Goal: Task Accomplishment & Management: Manage account settings

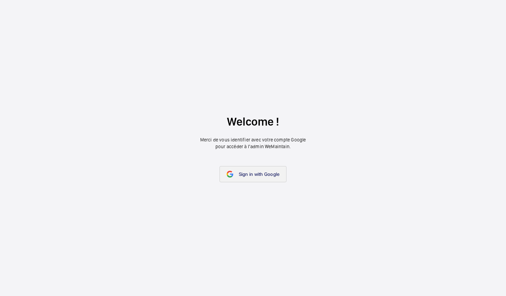
click at [259, 174] on span "Sign in with Google" at bounding box center [259, 174] width 41 height 5
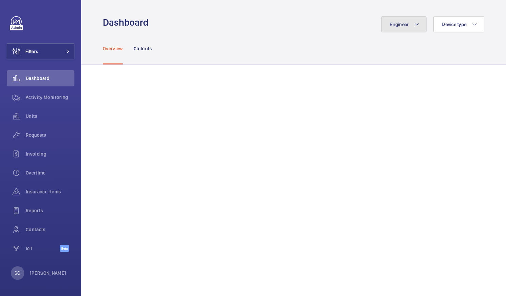
click at [394, 21] on button "Engineer" at bounding box center [403, 24] width 45 height 16
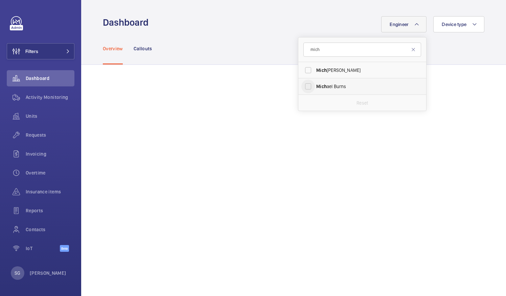
type input "mich"
click at [301, 87] on input "Mich ael Burns" at bounding box center [308, 87] width 14 height 14
checkbox input "true"
click at [441, 54] on div "Overview Callouts" at bounding box center [293, 48] width 381 height 32
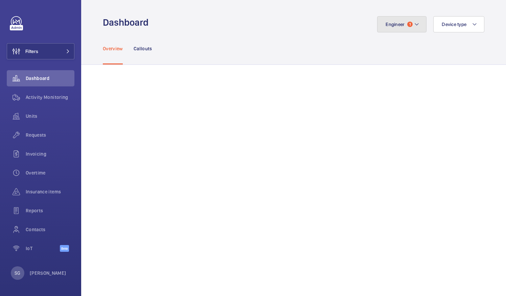
click at [414, 27] on mat-icon at bounding box center [416, 24] width 5 height 8
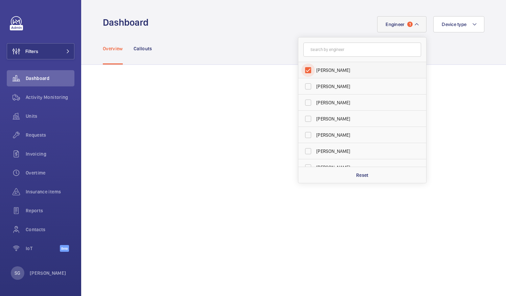
click at [304, 71] on input "[PERSON_NAME]" at bounding box center [308, 71] width 14 height 14
checkbox input "false"
click at [312, 53] on input "text" at bounding box center [362, 50] width 118 height 14
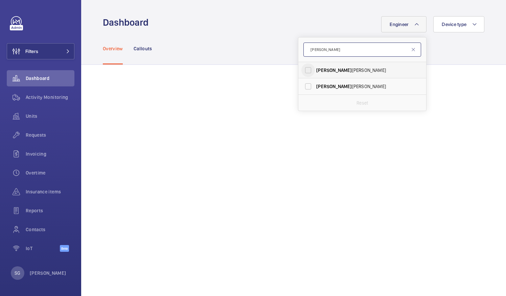
type input "[PERSON_NAME]"
click at [301, 73] on input "[PERSON_NAME]" at bounding box center [308, 71] width 14 height 14
click at [302, 68] on input "[PERSON_NAME]" at bounding box center [308, 71] width 14 height 14
checkbox input "false"
click at [312, 55] on input "[PERSON_NAME]" at bounding box center [362, 50] width 118 height 14
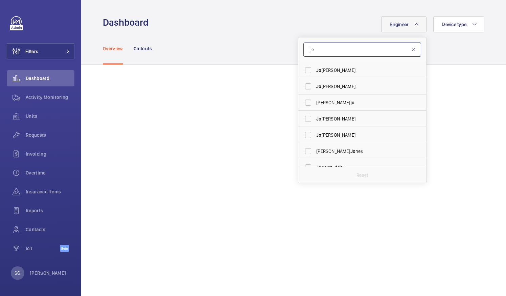
type input "j"
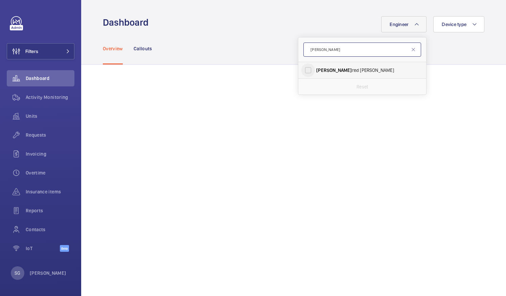
type input "[PERSON_NAME]"
click at [304, 72] on input "[PERSON_NAME]" at bounding box center [308, 71] width 14 height 14
click at [302, 70] on input "[PERSON_NAME]" at bounding box center [308, 71] width 14 height 14
checkbox input "false"
click at [320, 50] on input "[PERSON_NAME]" at bounding box center [362, 50] width 118 height 14
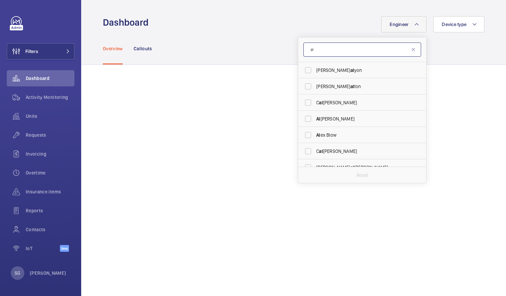
type input "a"
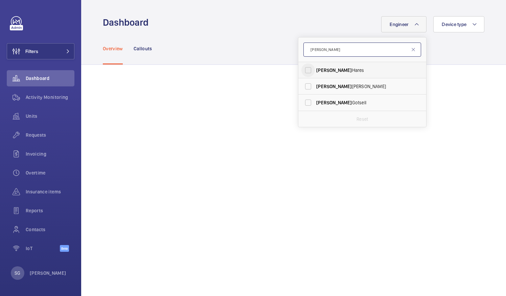
type input "[PERSON_NAME]"
click at [302, 70] on input "[PERSON_NAME]" at bounding box center [308, 71] width 14 height 14
click at [302, 72] on input "[PERSON_NAME]" at bounding box center [308, 71] width 14 height 14
checkbox input "false"
click at [323, 48] on input "[PERSON_NAME]" at bounding box center [362, 50] width 118 height 14
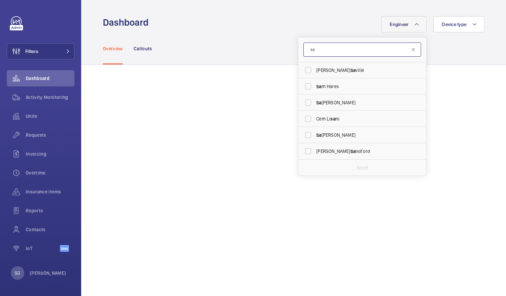
type input "s"
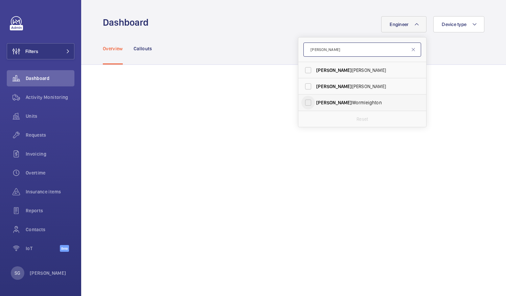
type input "[PERSON_NAME]"
click at [301, 103] on input "[PERSON_NAME]" at bounding box center [308, 103] width 14 height 14
checkbox input "true"
click at [452, 56] on div "Overview Callouts" at bounding box center [293, 48] width 381 height 32
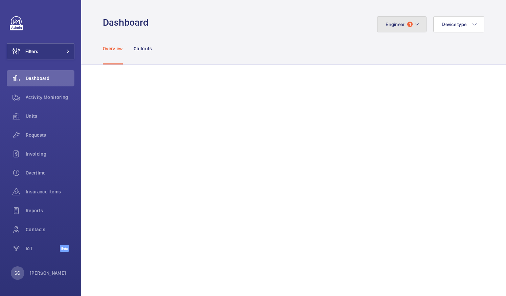
click at [407, 26] on span "1" at bounding box center [409, 24] width 5 height 5
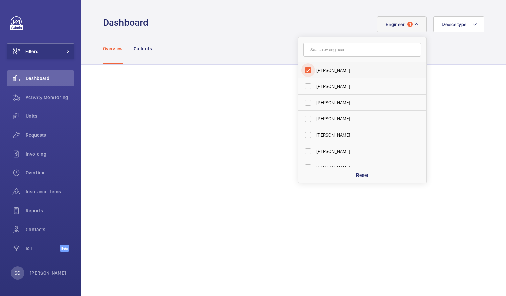
click at [304, 72] on input "[PERSON_NAME]" at bounding box center [308, 71] width 14 height 14
checkbox input "false"
click at [325, 53] on input "text" at bounding box center [362, 50] width 118 height 14
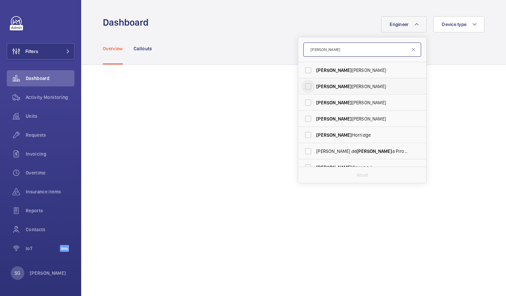
type input "[PERSON_NAME]"
click at [306, 86] on input "[PERSON_NAME]" at bounding box center [308, 87] width 14 height 14
checkbox input "true"
click at [486, 50] on div "Overview Callouts" at bounding box center [293, 48] width 425 height 32
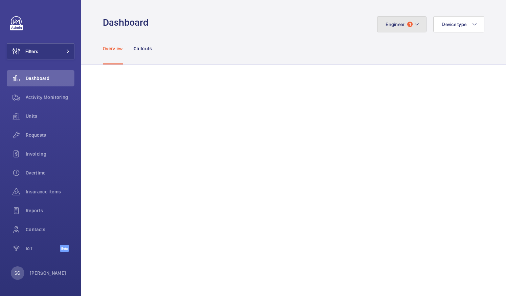
click at [407, 19] on button "Engineer 1" at bounding box center [401, 24] width 49 height 16
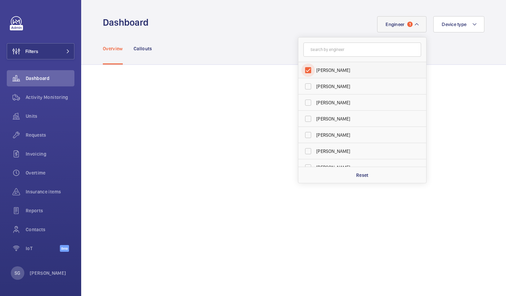
click at [302, 70] on input "[PERSON_NAME]" at bounding box center [308, 71] width 14 height 14
checkbox input "false"
click at [319, 51] on input "text" at bounding box center [362, 50] width 118 height 14
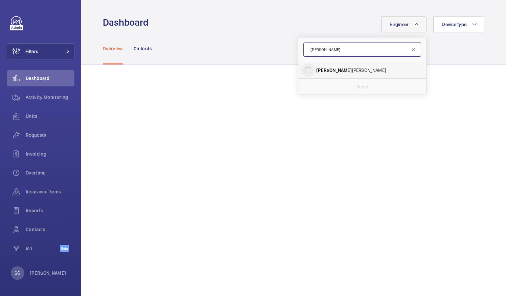
type input "[PERSON_NAME]"
click at [303, 70] on input "[PERSON_NAME]" at bounding box center [308, 71] width 14 height 14
click at [304, 70] on input "[PERSON_NAME]" at bounding box center [308, 71] width 14 height 14
checkbox input "false"
click at [322, 51] on input "[PERSON_NAME]" at bounding box center [362, 50] width 118 height 14
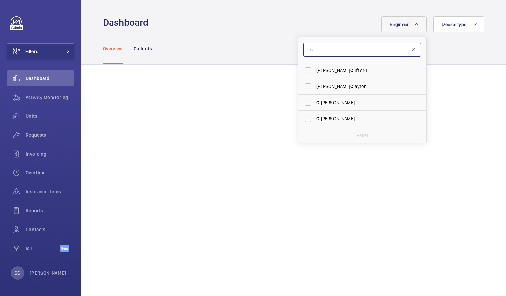
type input "c"
type input "[PERSON_NAME]"
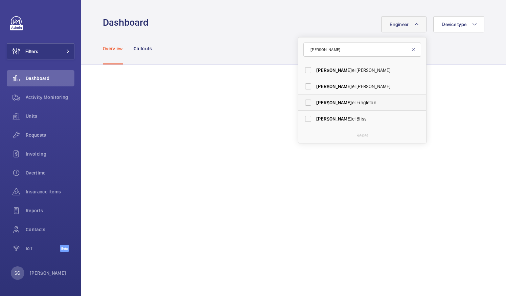
click at [329, 99] on label "[PERSON_NAME] el Fingleton" at bounding box center [357, 103] width 118 height 16
click at [315, 99] on input "[PERSON_NAME] el Fingleton" at bounding box center [308, 103] width 14 height 14
click at [303, 101] on input "[PERSON_NAME] el Fingleton" at bounding box center [308, 103] width 14 height 14
checkbox input "false"
click at [329, 51] on input "[PERSON_NAME]" at bounding box center [362, 50] width 118 height 14
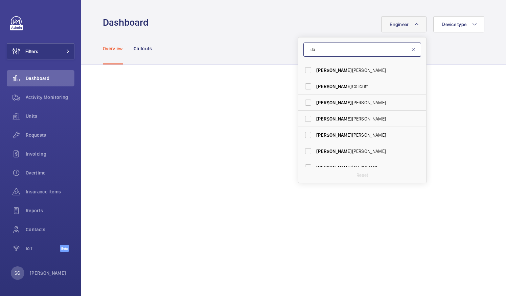
type input "d"
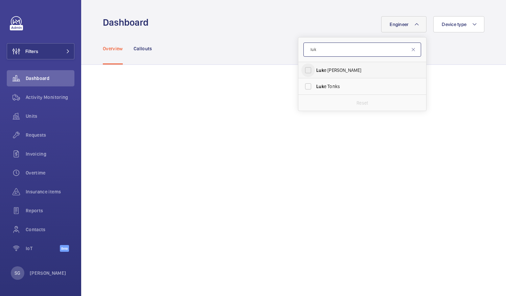
type input "luk"
click at [306, 70] on input "Luk e [PERSON_NAME]" at bounding box center [308, 71] width 14 height 14
click at [304, 69] on input "Luk e [PERSON_NAME]" at bounding box center [308, 71] width 14 height 14
checkbox input "false"
click at [321, 48] on input "luk" at bounding box center [362, 50] width 118 height 14
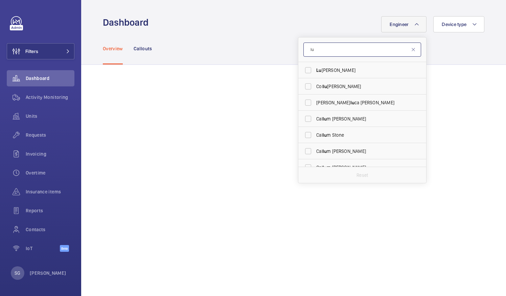
type input "l"
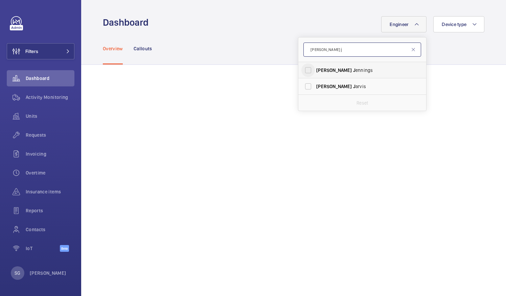
type input "[PERSON_NAME] j"
click at [302, 70] on input "[PERSON_NAME]" at bounding box center [308, 71] width 14 height 14
checkbox input "true"
click at [450, 47] on div "Overview Callouts" at bounding box center [293, 48] width 381 height 32
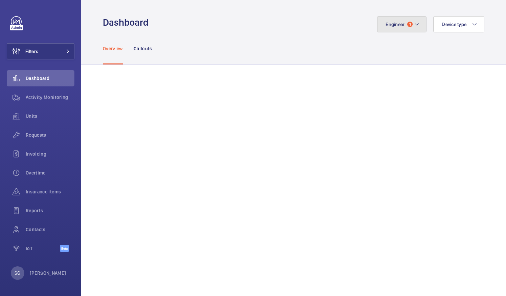
click at [414, 21] on mat-icon at bounding box center [416, 24] width 5 height 8
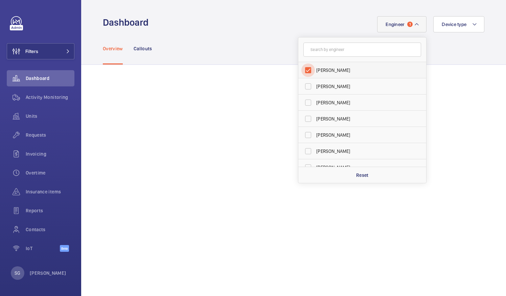
click at [302, 69] on input "[PERSON_NAME]" at bounding box center [308, 71] width 14 height 14
checkbox input "false"
click at [320, 49] on input "text" at bounding box center [362, 50] width 118 height 14
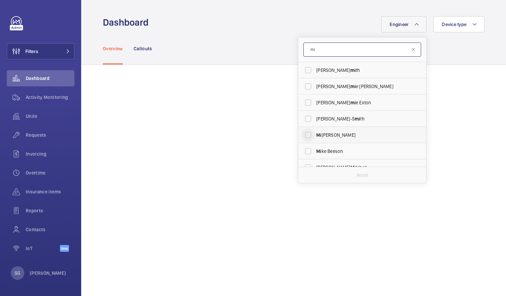
type input "mi"
click at [304, 136] on input "Mi [PERSON_NAME]" at bounding box center [308, 135] width 14 height 14
checkbox input "true"
click at [452, 45] on div "Overview Callouts" at bounding box center [293, 48] width 381 height 32
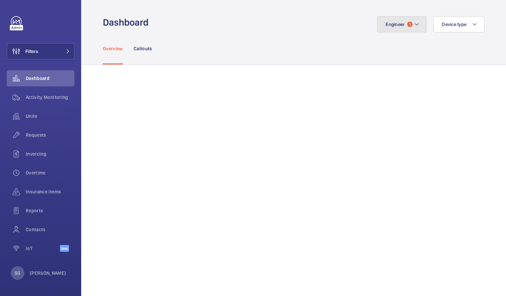
click at [407, 24] on button "Engineer 1" at bounding box center [401, 24] width 49 height 16
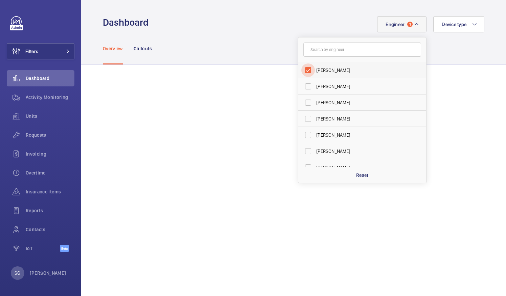
click at [303, 72] on input "[PERSON_NAME]" at bounding box center [308, 71] width 14 height 14
checkbox input "false"
click at [317, 50] on input "text" at bounding box center [362, 50] width 118 height 14
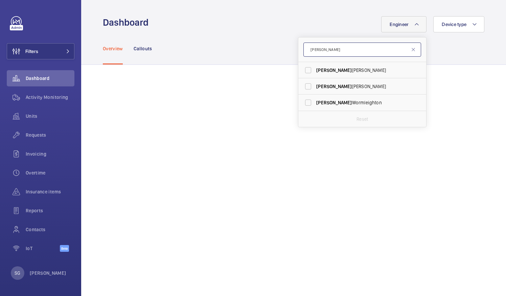
click at [317, 50] on input "[PERSON_NAME]" at bounding box center [362, 50] width 118 height 14
type input "[PERSON_NAME]"
click at [306, 86] on input "[PERSON_NAME]" at bounding box center [308, 87] width 14 height 14
click at [301, 84] on input "[PERSON_NAME]" at bounding box center [308, 87] width 14 height 14
checkbox input "false"
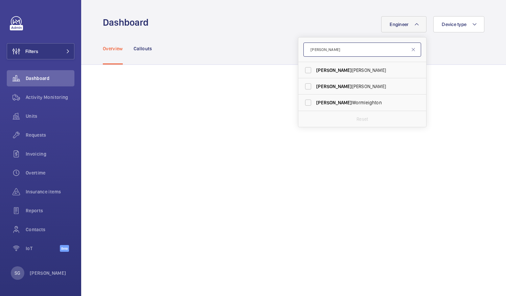
click at [336, 50] on input "[PERSON_NAME]" at bounding box center [362, 50] width 118 height 14
type input "l"
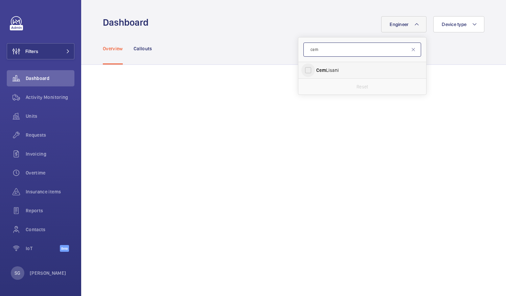
type input "cem"
click at [301, 72] on input "[PERSON_NAME]" at bounding box center [308, 71] width 14 height 14
click at [303, 71] on input "[PERSON_NAME]" at bounding box center [308, 71] width 14 height 14
checkbox input "false"
click at [317, 54] on input "cem" at bounding box center [362, 50] width 118 height 14
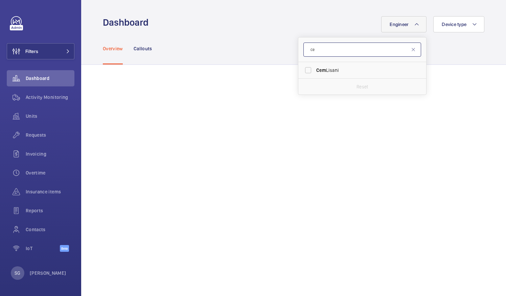
type input "c"
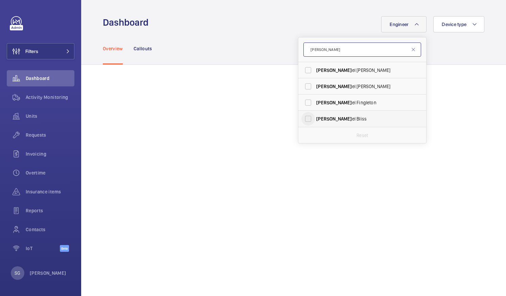
type input "[PERSON_NAME]"
click at [304, 120] on input "[PERSON_NAME]" at bounding box center [308, 119] width 14 height 14
click at [306, 116] on input "[PERSON_NAME]" at bounding box center [308, 119] width 14 height 14
checkbox input "false"
click at [342, 49] on input "[PERSON_NAME]" at bounding box center [362, 50] width 118 height 14
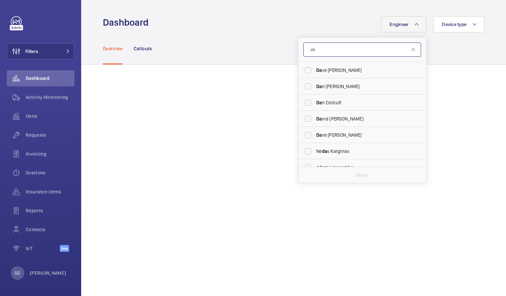
type input "d"
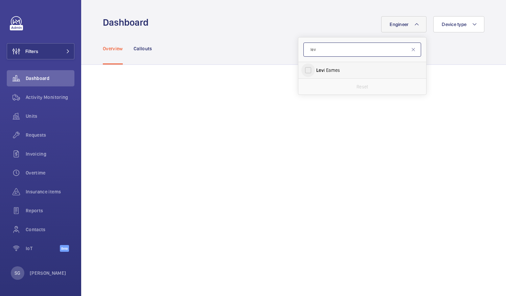
type input "lev"
click at [306, 70] on input "[PERSON_NAME]" at bounding box center [308, 71] width 14 height 14
click at [302, 69] on input "[PERSON_NAME]" at bounding box center [308, 71] width 14 height 14
checkbox input "false"
click at [324, 49] on input "lev" at bounding box center [362, 50] width 118 height 14
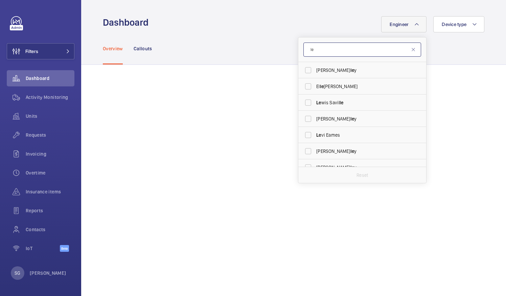
type input "l"
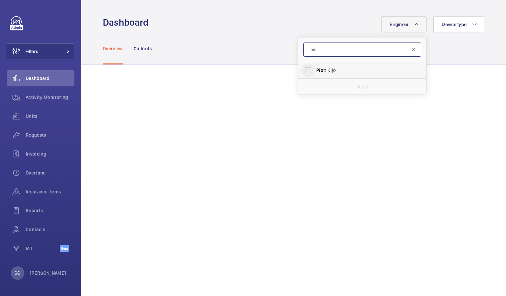
type input "pio"
click at [307, 68] on input "[PERSON_NAME]" at bounding box center [308, 71] width 14 height 14
click at [302, 67] on input "[PERSON_NAME]" at bounding box center [308, 71] width 14 height 14
checkbox input "false"
click at [319, 51] on input "pio" at bounding box center [362, 50] width 118 height 14
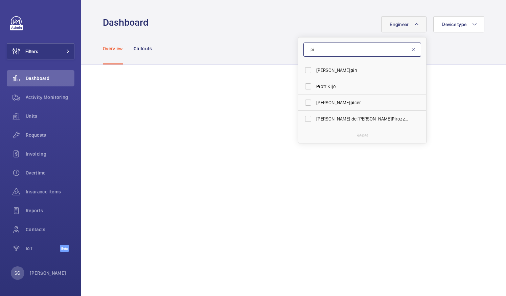
type input "p"
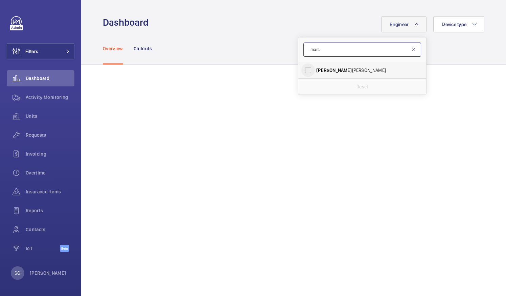
type input "marc"
click at [301, 72] on input "[PERSON_NAME]" at bounding box center [308, 71] width 14 height 14
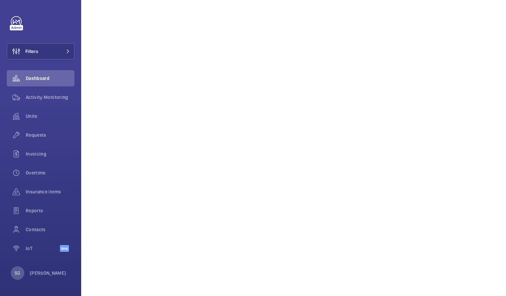
scroll to position [23, 0]
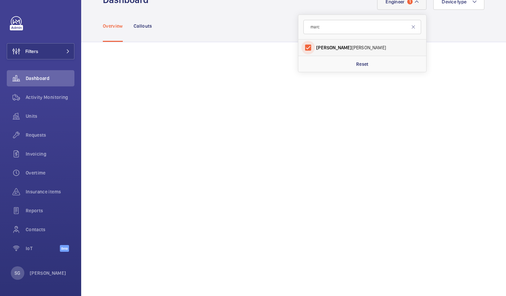
click at [302, 47] on input "[PERSON_NAME]" at bounding box center [308, 48] width 14 height 14
checkbox input "false"
click at [327, 26] on input "marc" at bounding box center [362, 27] width 118 height 14
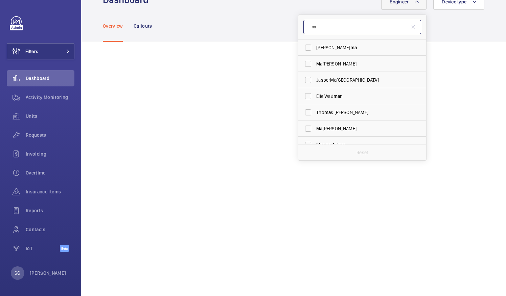
type input "m"
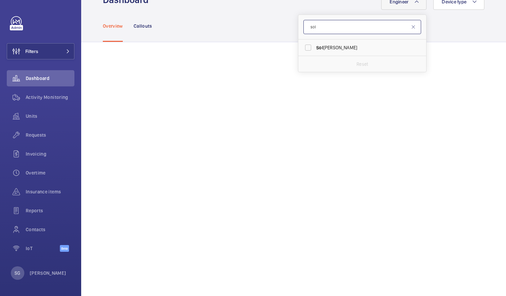
type input "sol"
click at [301, 42] on input "Sol [PERSON_NAME]" at bounding box center [308, 48] width 14 height 14
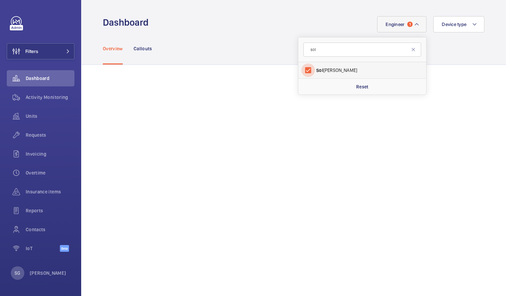
click at [304, 69] on input "Sol [PERSON_NAME]" at bounding box center [308, 71] width 14 height 14
checkbox input "false"
click at [317, 54] on input "sol" at bounding box center [362, 50] width 118 height 14
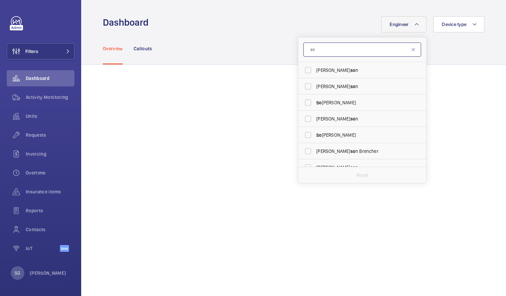
type input "s"
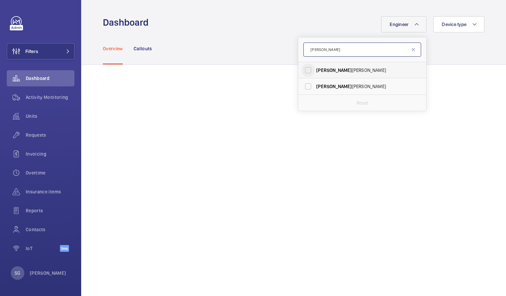
type input "[PERSON_NAME]"
click at [303, 69] on input "[PERSON_NAME]" at bounding box center [308, 71] width 14 height 14
click at [304, 69] on input "[PERSON_NAME]" at bounding box center [308, 71] width 14 height 14
checkbox input "false"
click at [312, 54] on input "[PERSON_NAME]" at bounding box center [362, 50] width 118 height 14
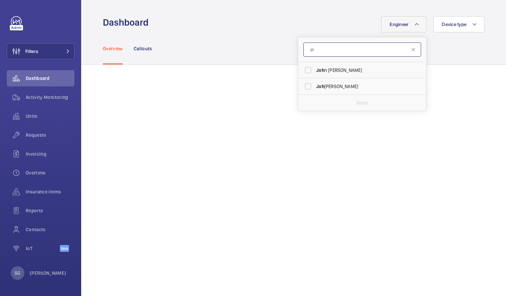
type input "j"
type input "migu"
click at [304, 67] on input "[PERSON_NAME]" at bounding box center [308, 71] width 14 height 14
click at [305, 72] on input "[PERSON_NAME]" at bounding box center [308, 71] width 14 height 14
checkbox input "false"
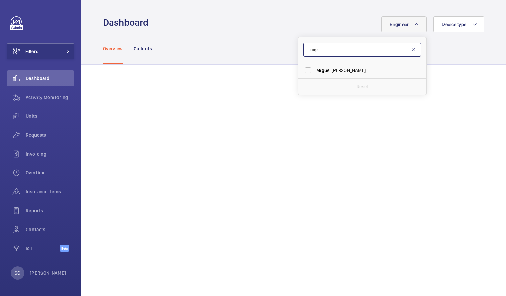
click at [318, 53] on input "migu" at bounding box center [362, 50] width 118 height 14
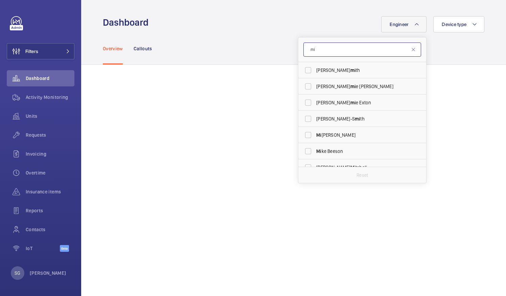
type input "m"
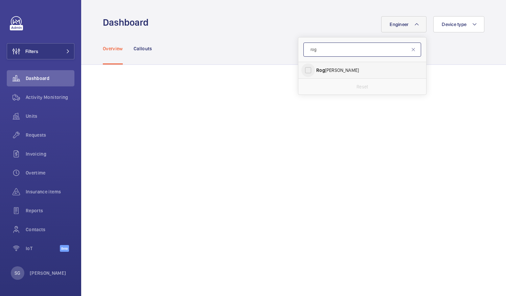
type input "rog"
click at [304, 70] on input "Rog [PERSON_NAME]" at bounding box center [308, 71] width 14 height 14
click at [303, 70] on input "Rog [PERSON_NAME]" at bounding box center [308, 71] width 14 height 14
checkbox input "false"
click at [319, 51] on input "rog" at bounding box center [362, 50] width 118 height 14
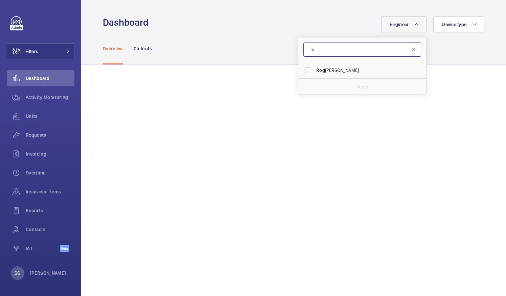
type input "r"
type input "davi"
click at [303, 72] on input "[PERSON_NAME]" at bounding box center [308, 71] width 14 height 14
click at [306, 68] on input "[PERSON_NAME]" at bounding box center [308, 71] width 14 height 14
checkbox input "false"
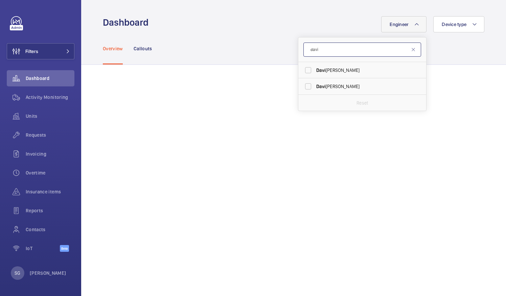
click at [322, 51] on input "davi" at bounding box center [362, 50] width 118 height 14
type input "d"
type input "arch"
click at [302, 89] on input "Arch ie [PERSON_NAME]" at bounding box center [308, 87] width 14 height 14
click at [304, 85] on input "Arch ie [PERSON_NAME]" at bounding box center [308, 87] width 14 height 14
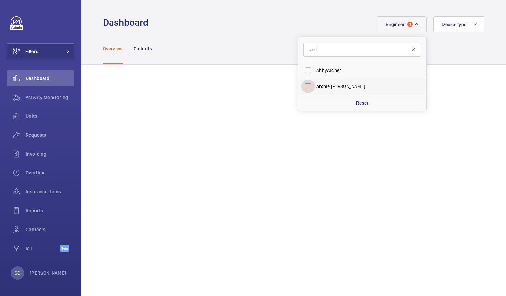
checkbox input "false"
click at [322, 46] on input "arch" at bounding box center [362, 50] width 118 height 14
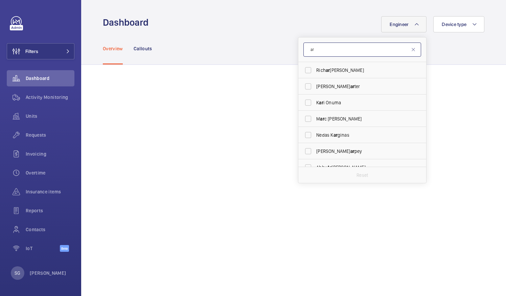
type input "a"
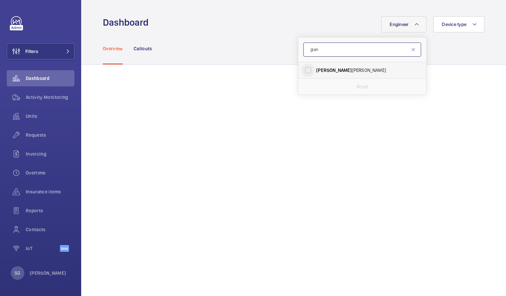
type input "gian"
click at [301, 71] on input "[PERSON_NAME]" at bounding box center [308, 71] width 14 height 14
click at [306, 65] on input "[PERSON_NAME]" at bounding box center [308, 71] width 14 height 14
checkbox input "false"
click at [323, 50] on input "gian" at bounding box center [362, 50] width 118 height 14
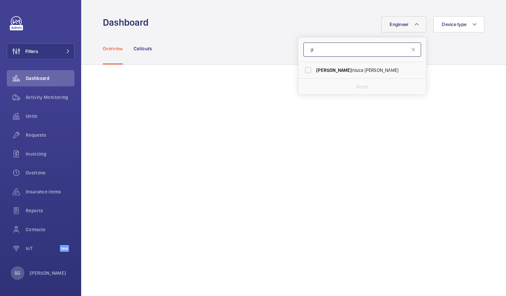
type input "g"
type input "kar"
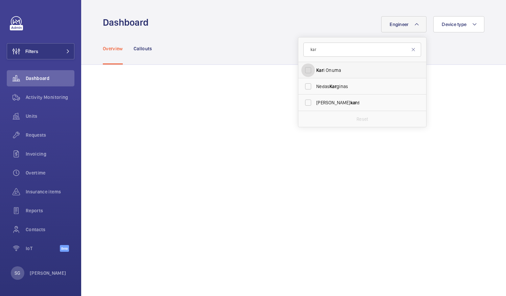
click at [303, 71] on input "Kar i Onuma" at bounding box center [308, 71] width 14 height 14
click at [302, 68] on input "Kar i Onuma" at bounding box center [308, 71] width 14 height 14
checkbox input "false"
click at [323, 51] on input "kar" at bounding box center [362, 50] width 118 height 14
type input "k"
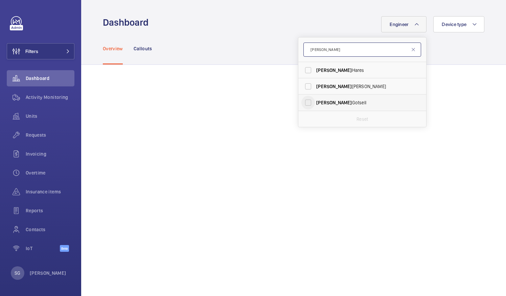
type input "[PERSON_NAME]"
click at [301, 101] on input "[PERSON_NAME]" at bounding box center [308, 103] width 14 height 14
checkbox input "true"
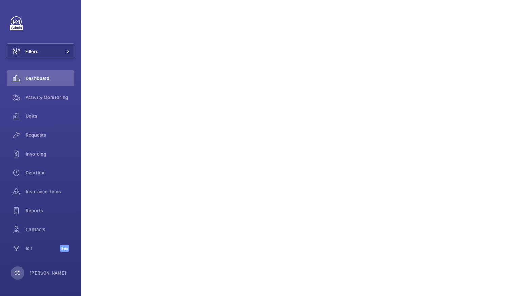
scroll to position [225, 0]
